Goal: Information Seeking & Learning: Learn about a topic

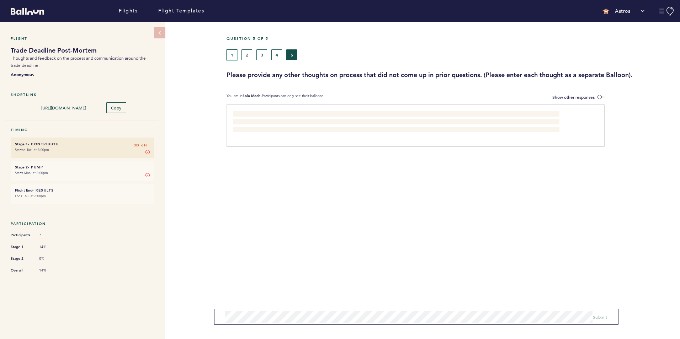
click at [233, 53] on button "1" at bounding box center [231, 54] width 11 height 11
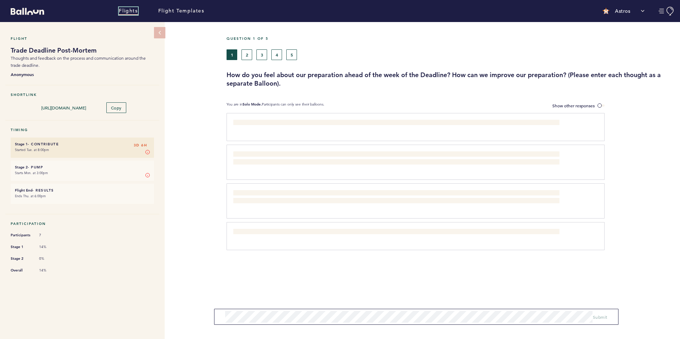
click at [125, 11] on link "Flights" at bounding box center [128, 11] width 19 height 8
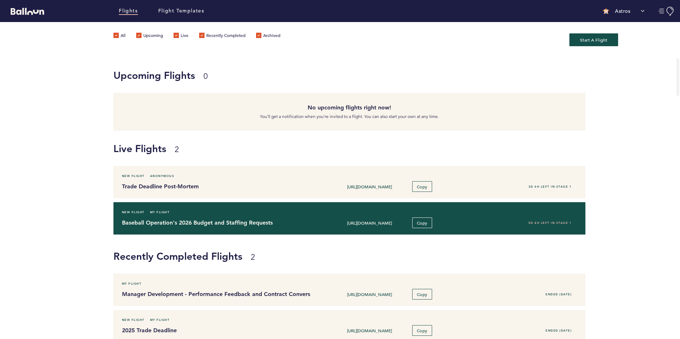
click at [185, 225] on h4 "Baseball Operation's 2026 Budget and Staffing Requests" at bounding box center [213, 223] width 183 height 9
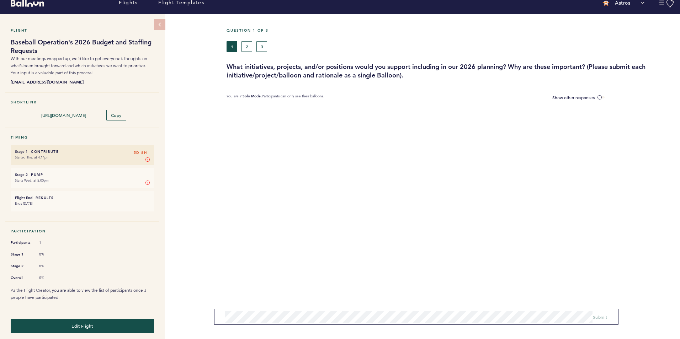
scroll to position [10, 0]
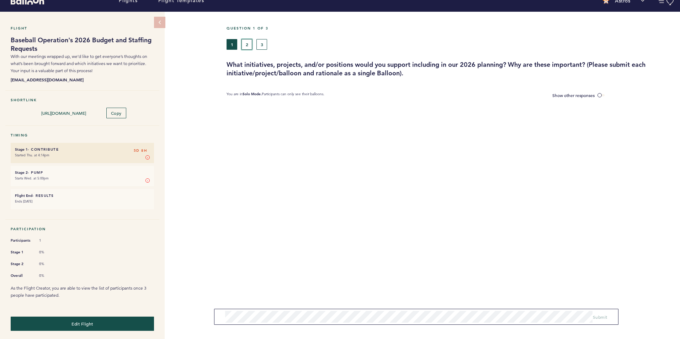
click at [251, 42] on button "2" at bounding box center [246, 44] width 11 height 11
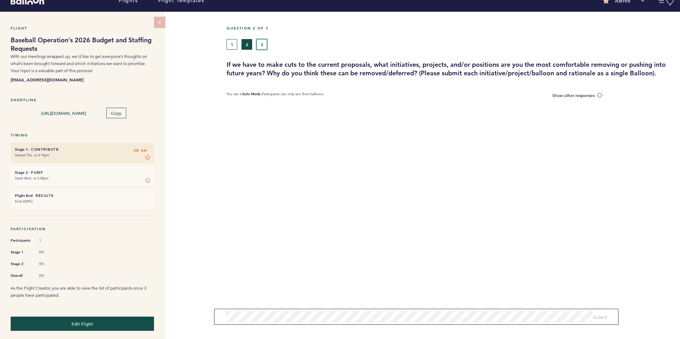
click at [263, 44] on button "3" at bounding box center [261, 44] width 11 height 11
click at [236, 40] on button "1" at bounding box center [231, 44] width 11 height 11
